Goal: Check status: Check status

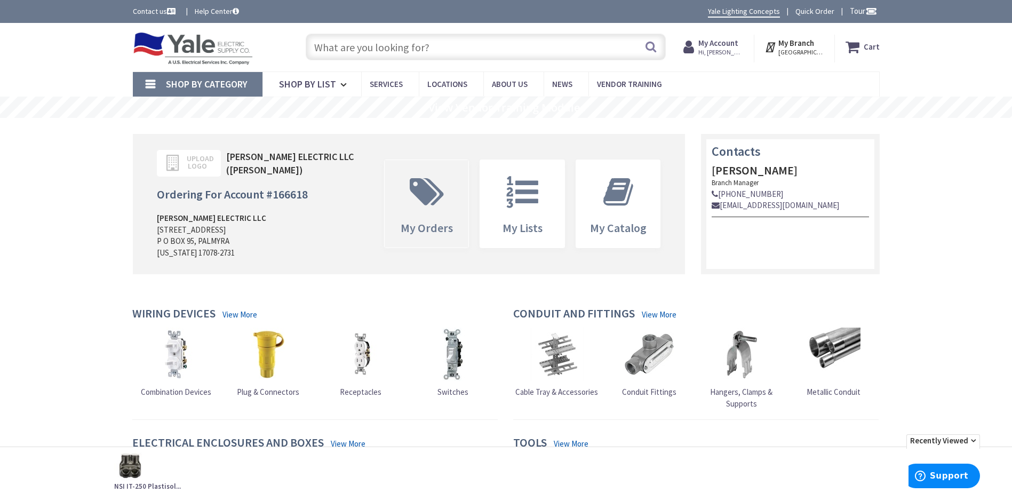
click at [435, 203] on icon at bounding box center [426, 192] width 45 height 32
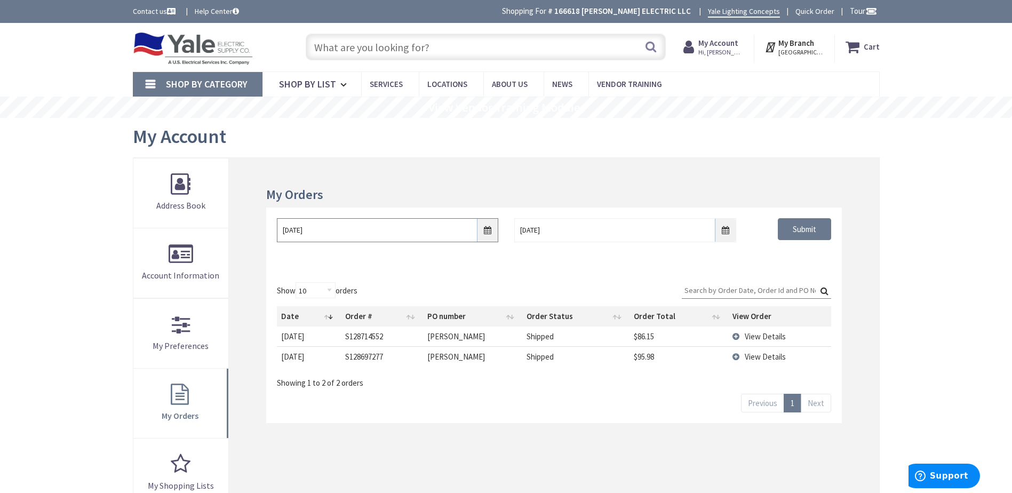
click at [421, 234] on input "8/30/2025" at bounding box center [387, 230] width 221 height 24
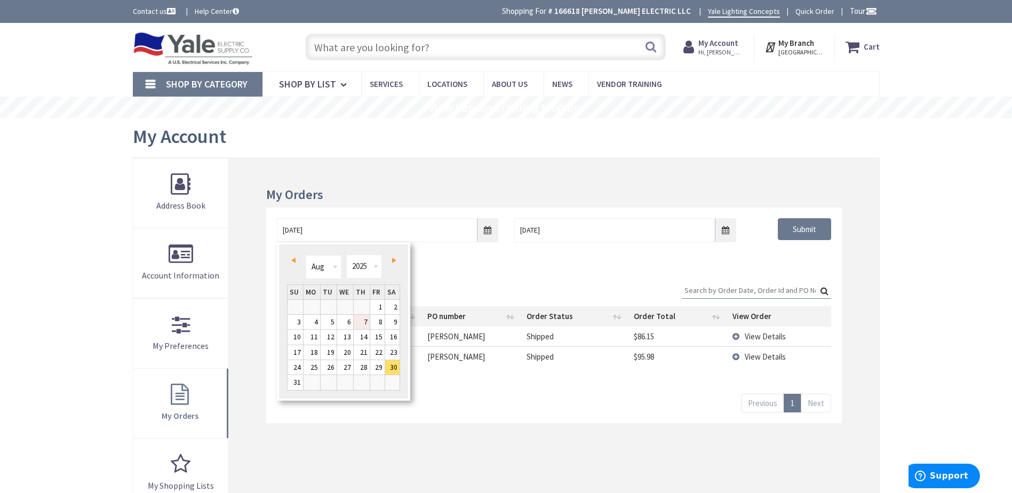
click at [367, 322] on link "7" at bounding box center [362, 322] width 16 height 14
type input "08/07/2025"
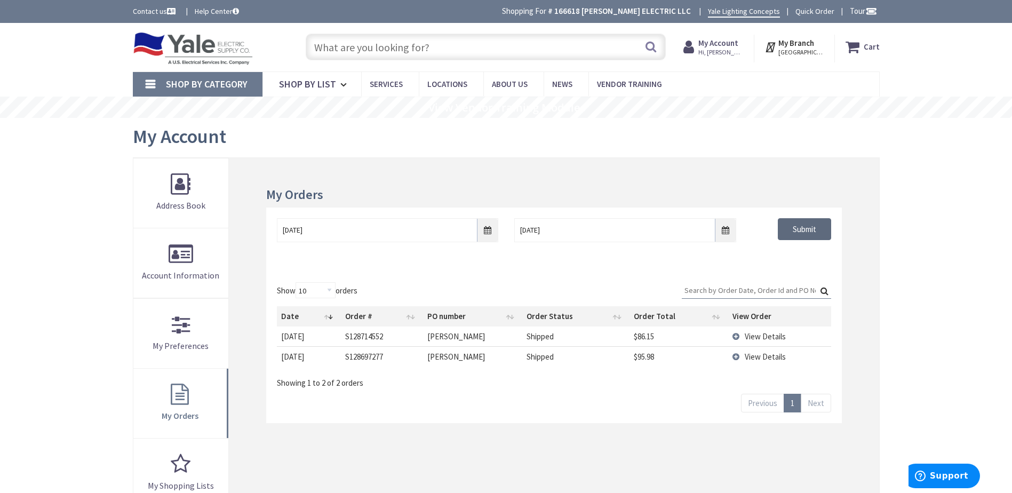
click at [806, 232] on input "Submit" at bounding box center [803, 229] width 53 height 22
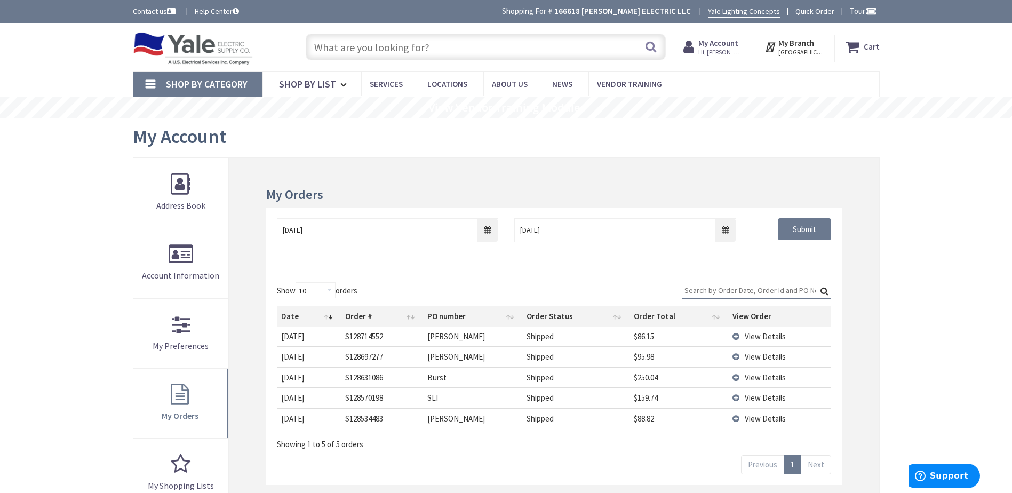
click at [766, 381] on span "View Details" at bounding box center [764, 377] width 41 height 10
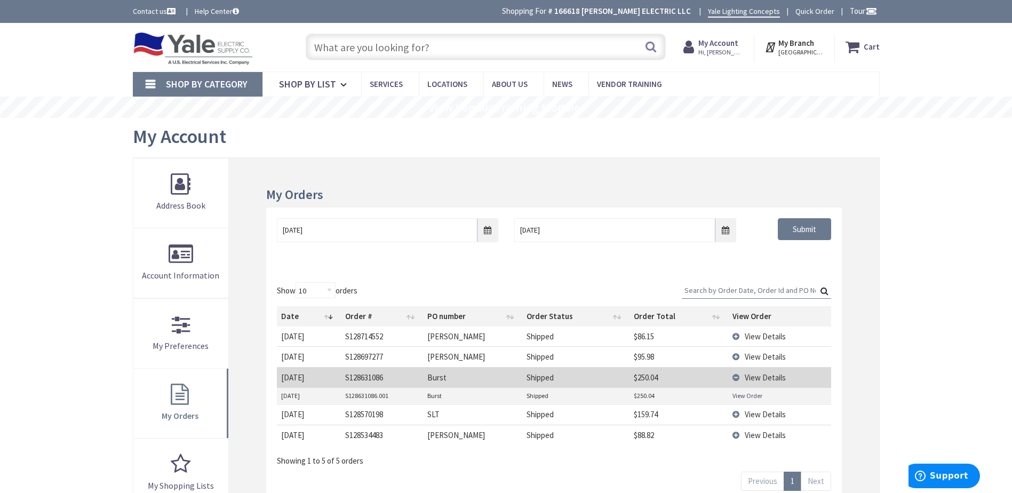
click at [752, 396] on link "View Order" at bounding box center [747, 395] width 30 height 9
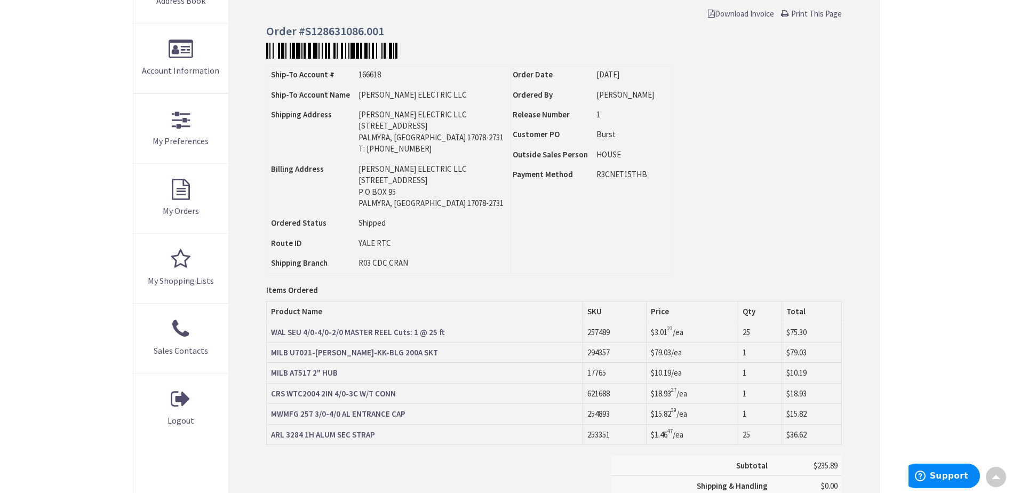
scroll to position [107, 0]
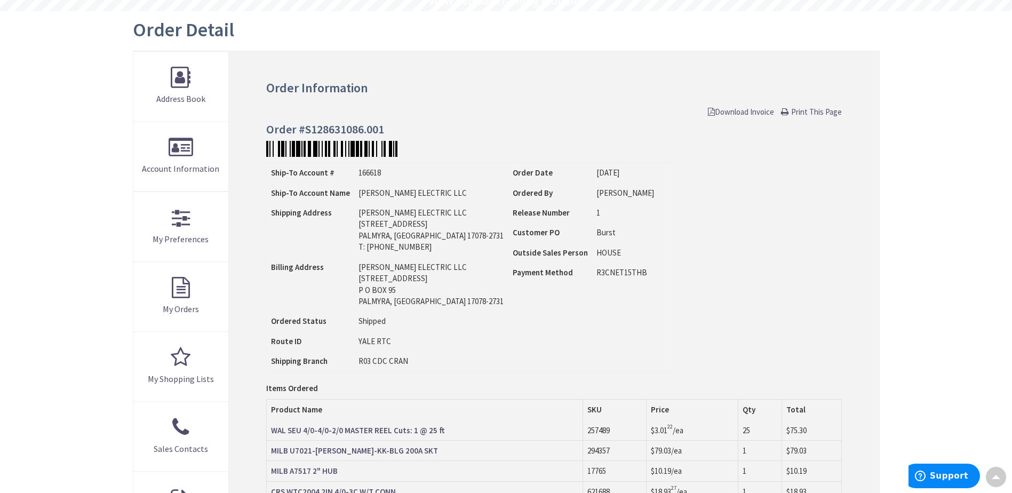
click at [804, 108] on span "Print This Page" at bounding box center [816, 112] width 51 height 10
